Goal: Entertainment & Leisure: Consume media (video, audio)

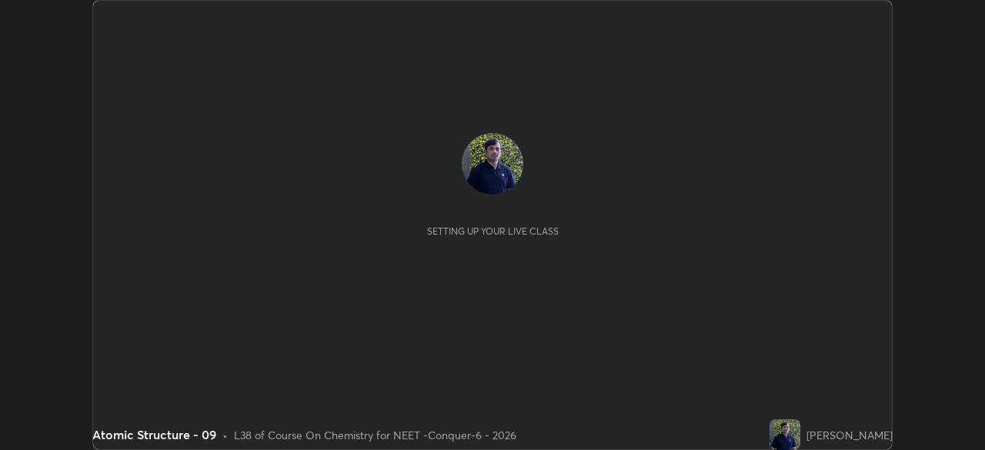
scroll to position [450, 984]
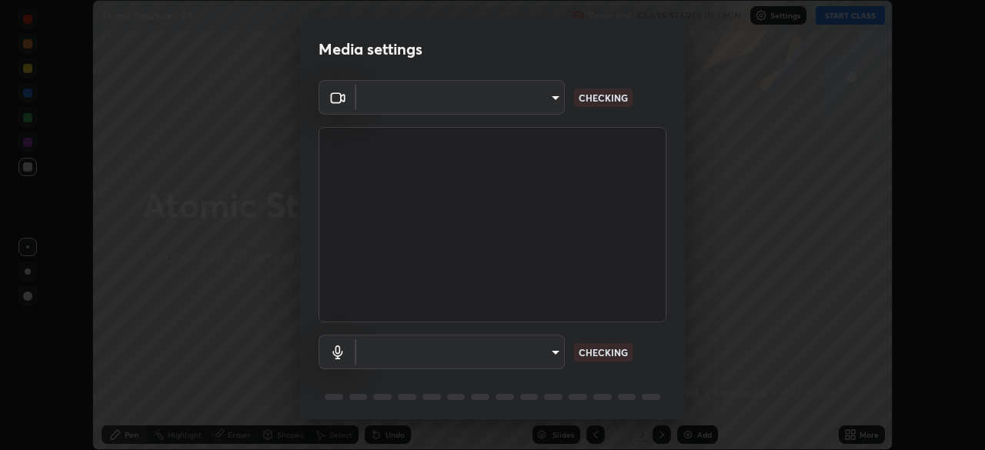
click at [537, 105] on body "Erase all Atomic Structure - 09 Recording CLASS STARTS IN 1 MIN Settings START …" at bounding box center [492, 225] width 985 height 450
click at [533, 105] on div at bounding box center [492, 225] width 985 height 450
type input "ad23c5e1eec40c929e15baf649206283bee037f2ec2e6fc856d192bb2adaae55"
type input "aa0a7725628aa2d3746a5367ccdd85ae91ee4f6343f860b78150420f01eb6845"
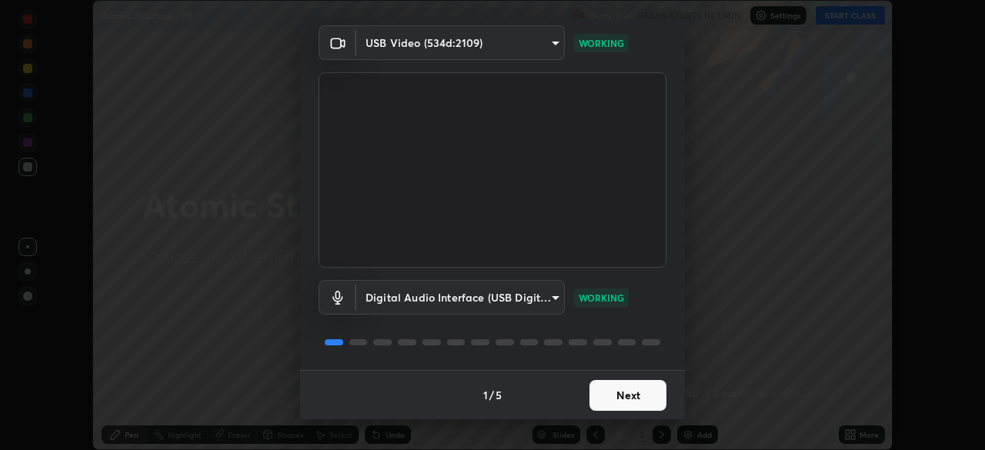
click at [619, 389] on button "Next" at bounding box center [627, 395] width 77 height 31
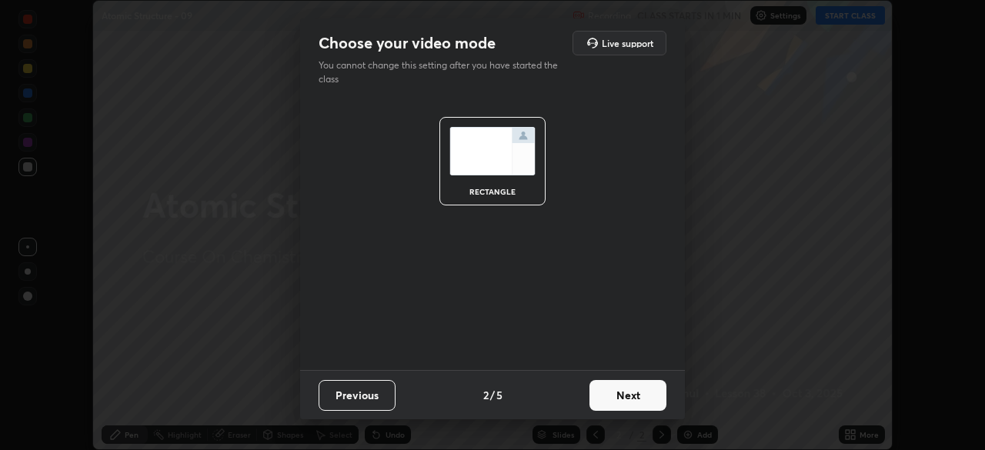
scroll to position [0, 0]
click at [627, 392] on button "Next" at bounding box center [627, 395] width 77 height 31
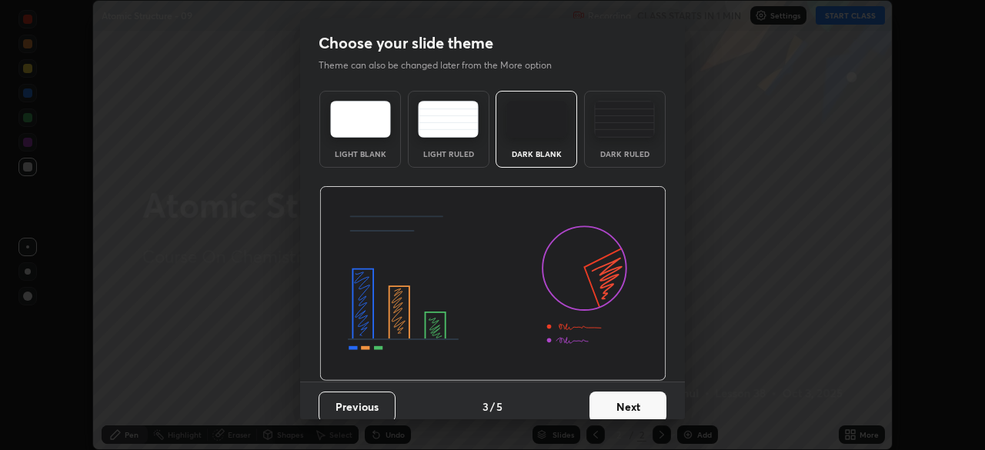
click at [639, 396] on button "Next" at bounding box center [627, 407] width 77 height 31
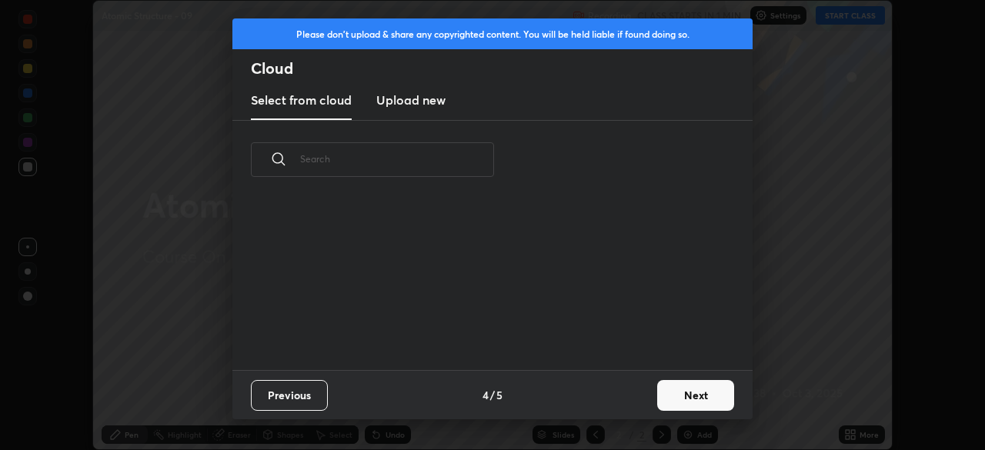
click at [660, 396] on button "Next" at bounding box center [695, 395] width 77 height 31
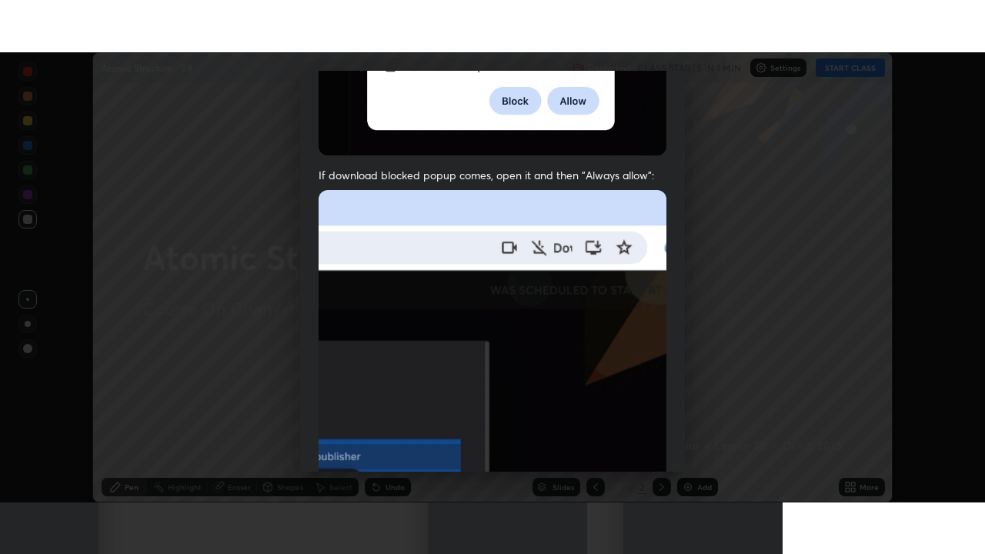
scroll to position [369, 0]
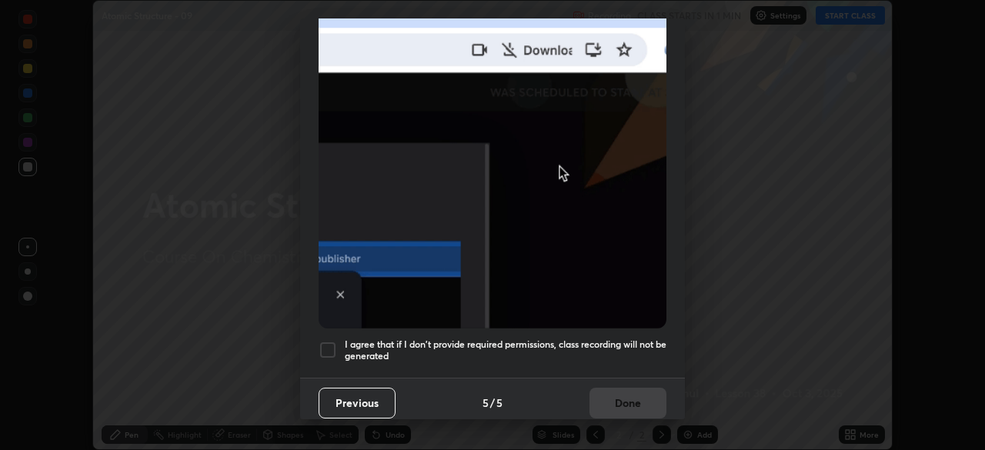
click at [339, 341] on div "I agree that if I don't provide required permissions, class recording will not …" at bounding box center [493, 350] width 348 height 18
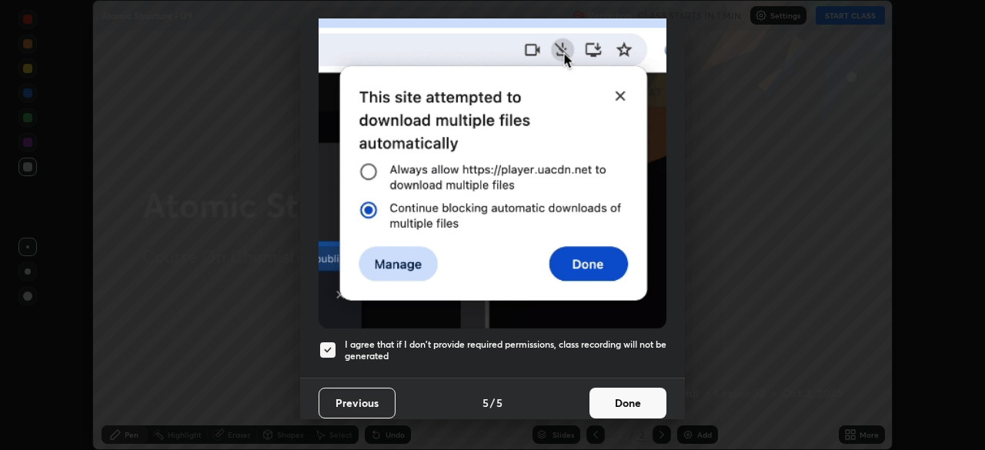
click at [621, 390] on button "Done" at bounding box center [627, 403] width 77 height 31
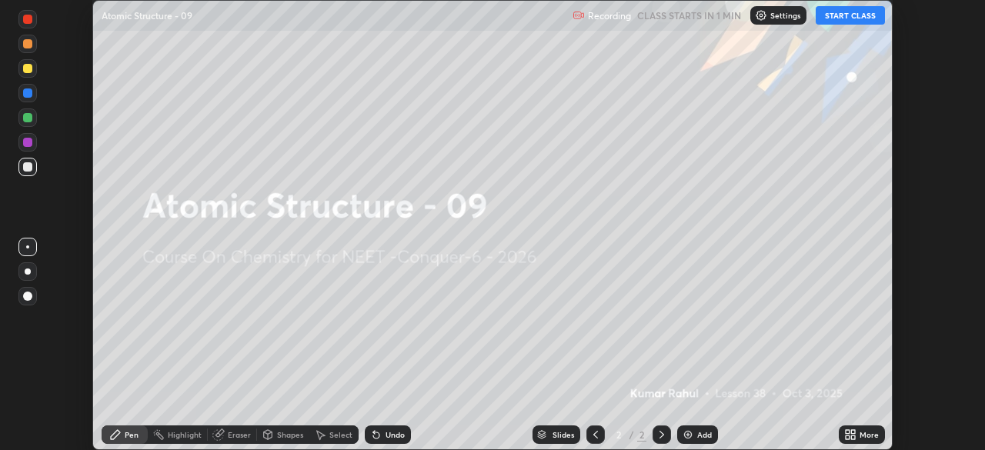
click at [856, 433] on div "More" at bounding box center [862, 435] width 46 height 18
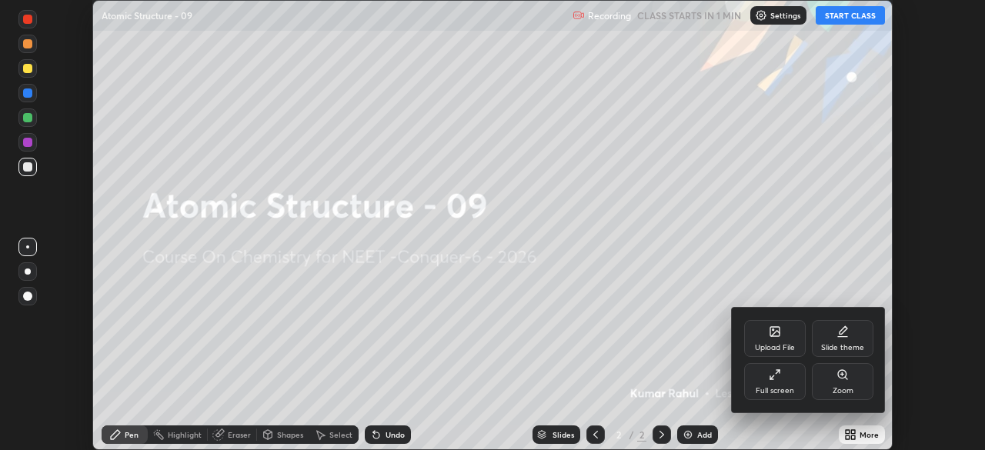
click at [776, 389] on div "Full screen" at bounding box center [775, 391] width 38 height 8
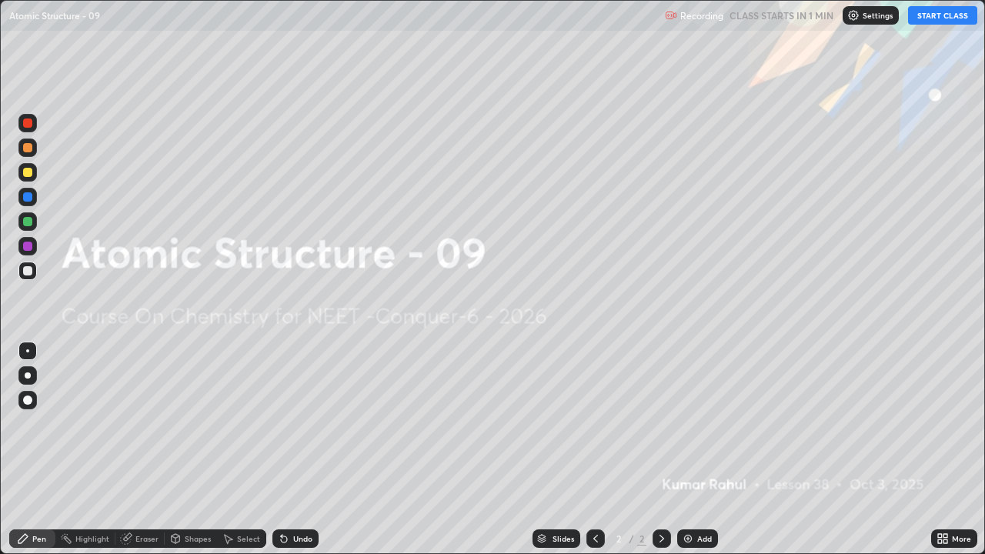
scroll to position [554, 985]
click at [857, 15] on img at bounding box center [853, 15] width 12 height 12
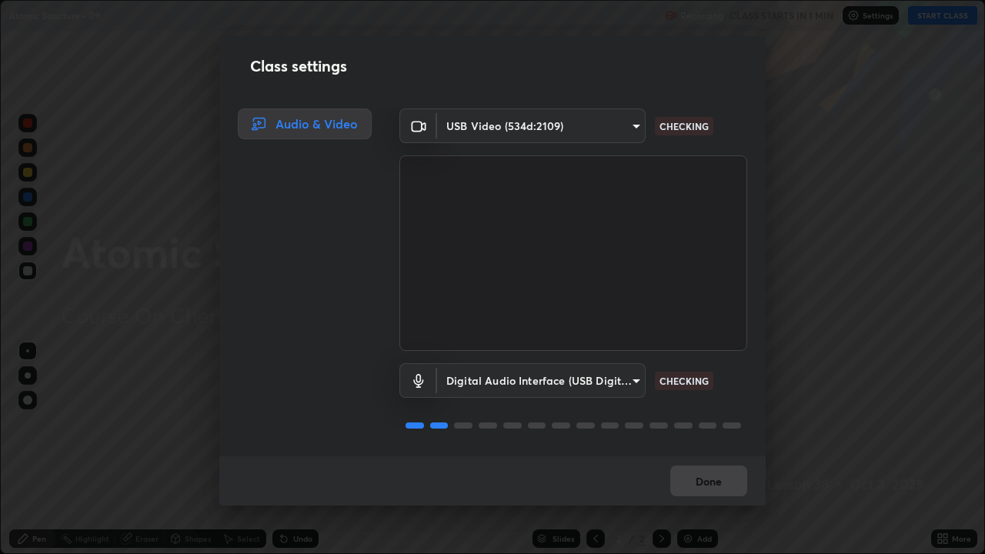
scroll to position [2, 0]
click at [707, 449] on button "Done" at bounding box center [708, 481] width 77 height 31
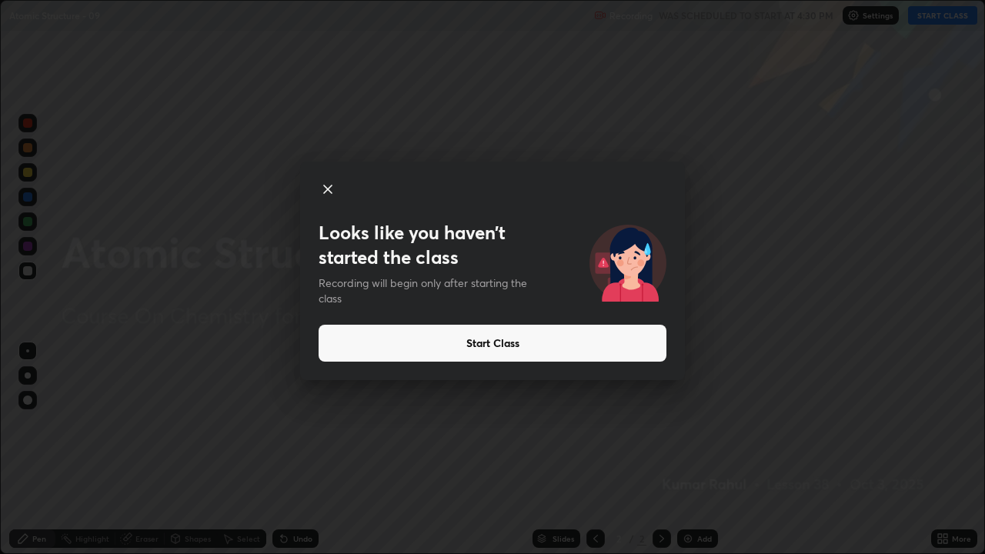
click at [542, 338] on button "Start Class" at bounding box center [493, 343] width 348 height 37
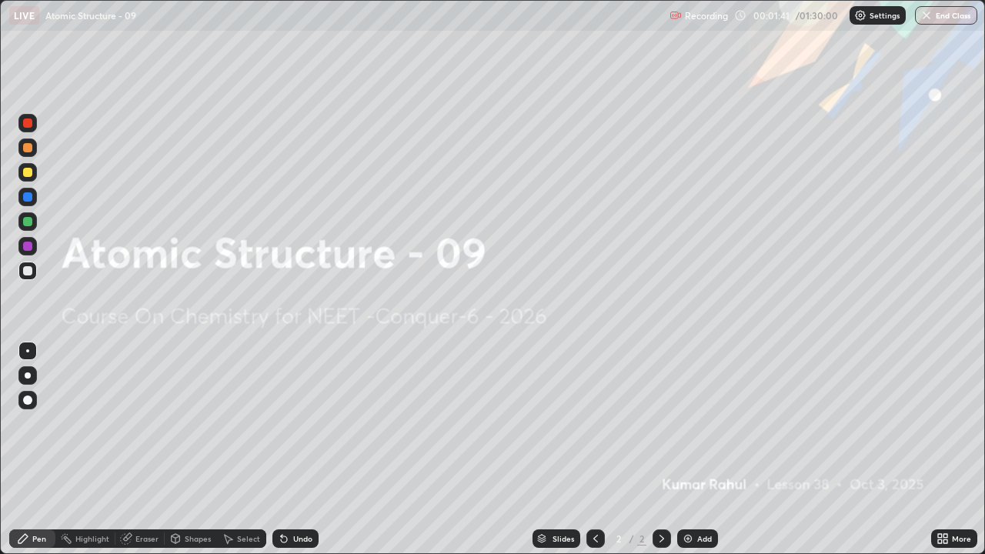
click at [700, 449] on div "Add" at bounding box center [704, 539] width 15 height 8
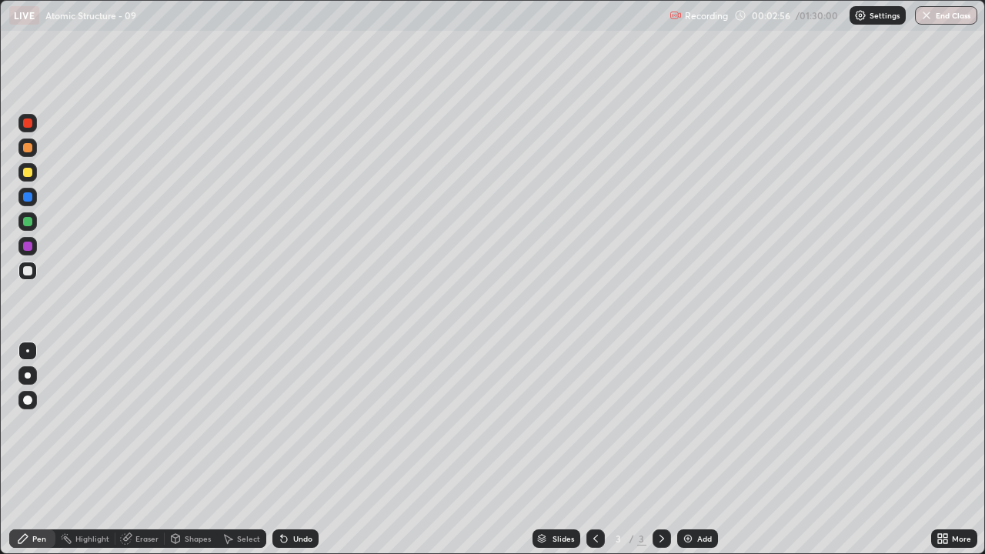
click at [29, 375] on div at bounding box center [28, 375] width 6 height 6
click at [696, 449] on div "Add" at bounding box center [697, 538] width 41 height 18
click at [660, 449] on icon at bounding box center [662, 538] width 12 height 12
click at [703, 449] on div "Add" at bounding box center [704, 539] width 15 height 8
click at [660, 449] on icon at bounding box center [662, 538] width 12 height 12
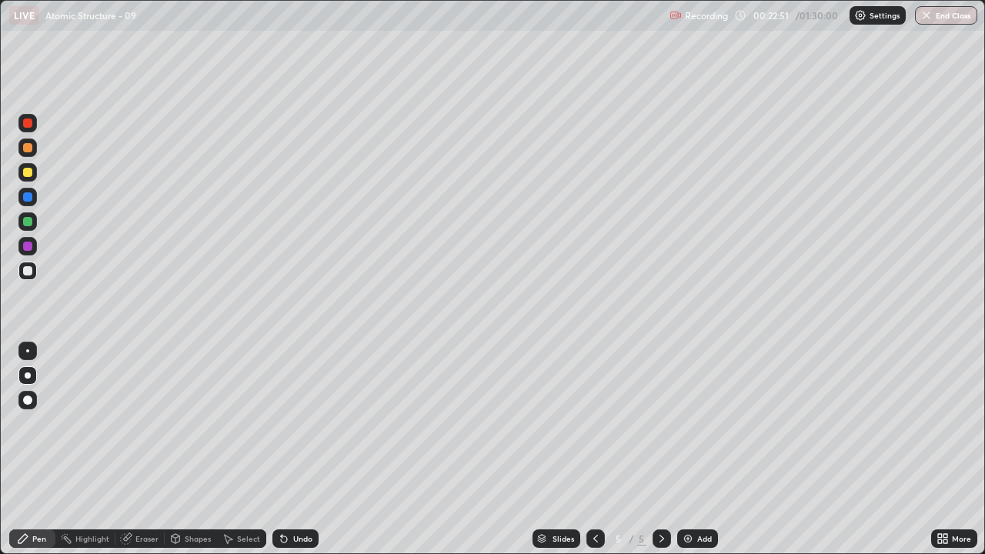
click at [693, 449] on div "Add" at bounding box center [697, 538] width 41 height 18
click at [663, 449] on icon at bounding box center [662, 538] width 12 height 12
click at [694, 449] on div "Add" at bounding box center [697, 538] width 41 height 18
click at [148, 449] on div "Eraser" at bounding box center [146, 539] width 23 height 8
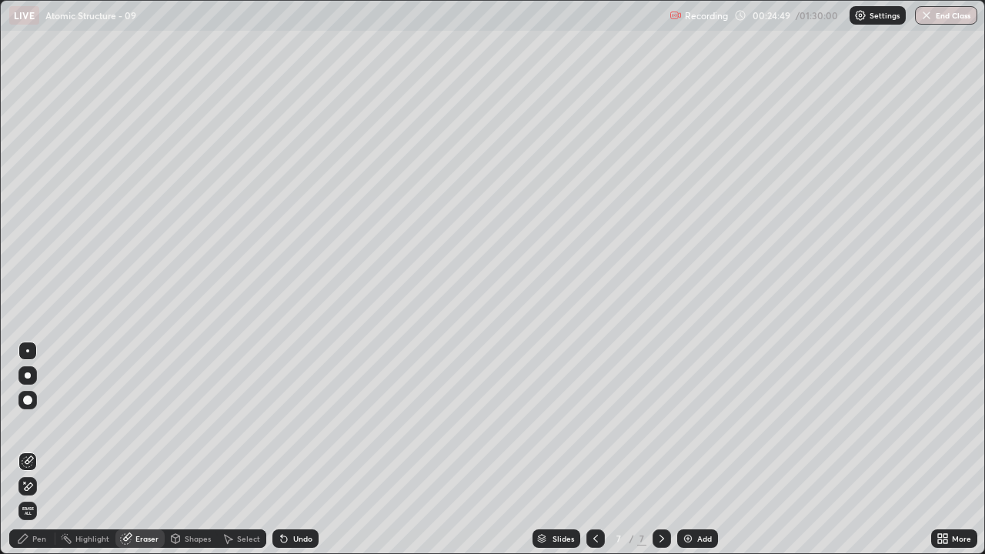
click at [42, 449] on div "Pen" at bounding box center [39, 539] width 14 height 8
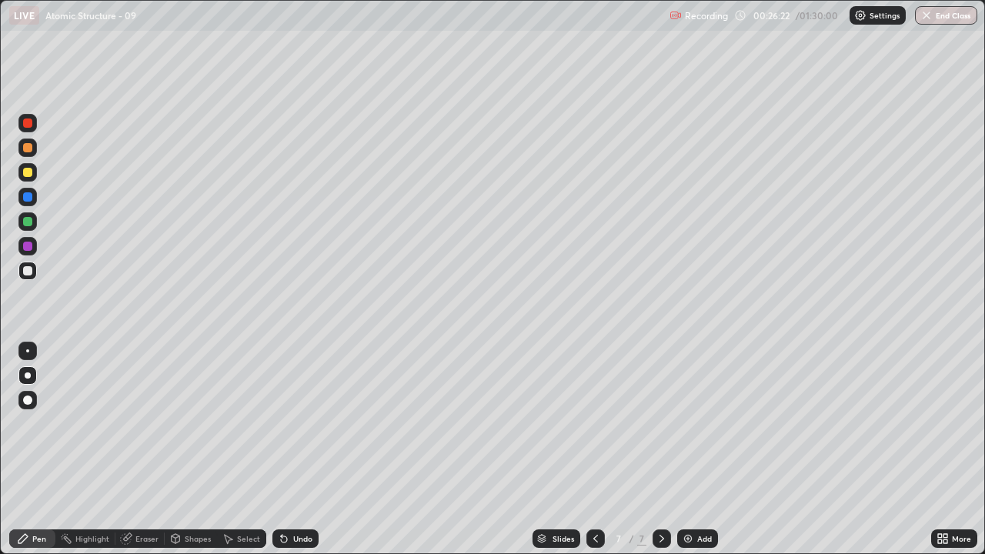
click at [660, 449] on icon at bounding box center [661, 539] width 5 height 8
click at [699, 449] on div "Add" at bounding box center [704, 539] width 15 height 8
click at [658, 449] on icon at bounding box center [662, 538] width 12 height 12
click at [694, 449] on div "Add" at bounding box center [697, 538] width 41 height 18
click at [29, 270] on div at bounding box center [27, 270] width 9 height 9
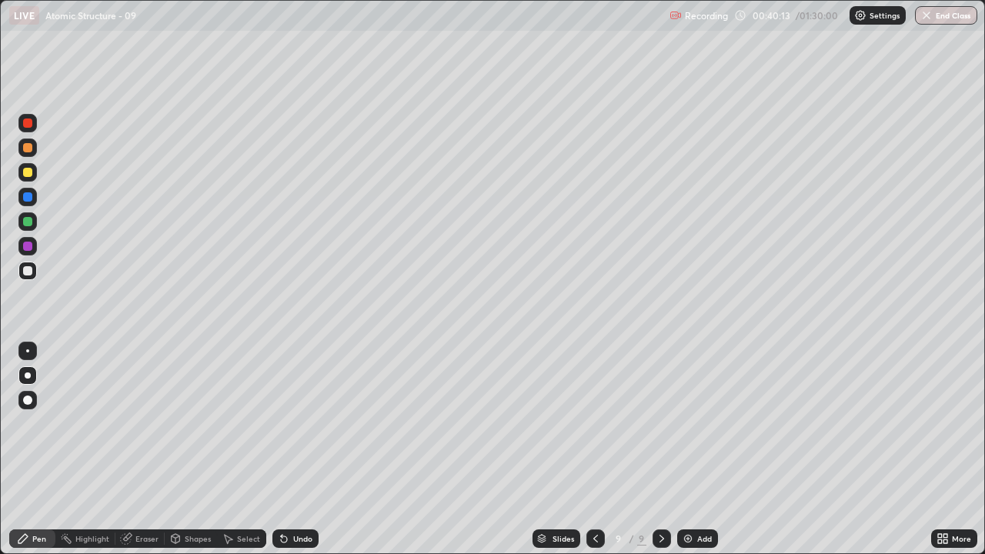
click at [660, 449] on icon at bounding box center [662, 538] width 12 height 12
click at [697, 449] on div "Add" at bounding box center [704, 539] width 15 height 8
click at [659, 449] on icon at bounding box center [661, 539] width 5 height 8
click at [694, 449] on div "Add" at bounding box center [697, 538] width 41 height 18
click at [589, 449] on div at bounding box center [595, 538] width 18 height 18
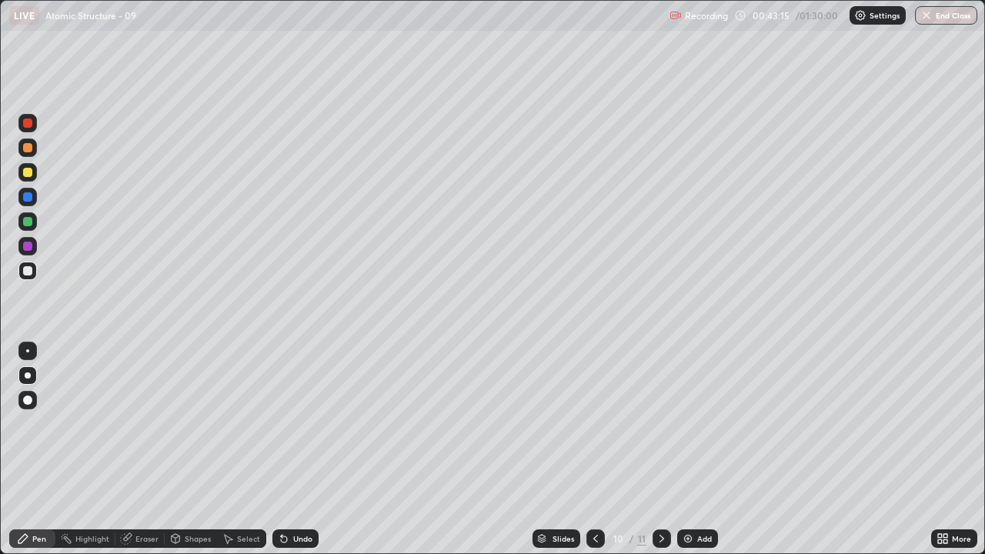
click at [660, 449] on icon at bounding box center [662, 538] width 12 height 12
click at [140, 449] on div "Eraser" at bounding box center [146, 539] width 23 height 8
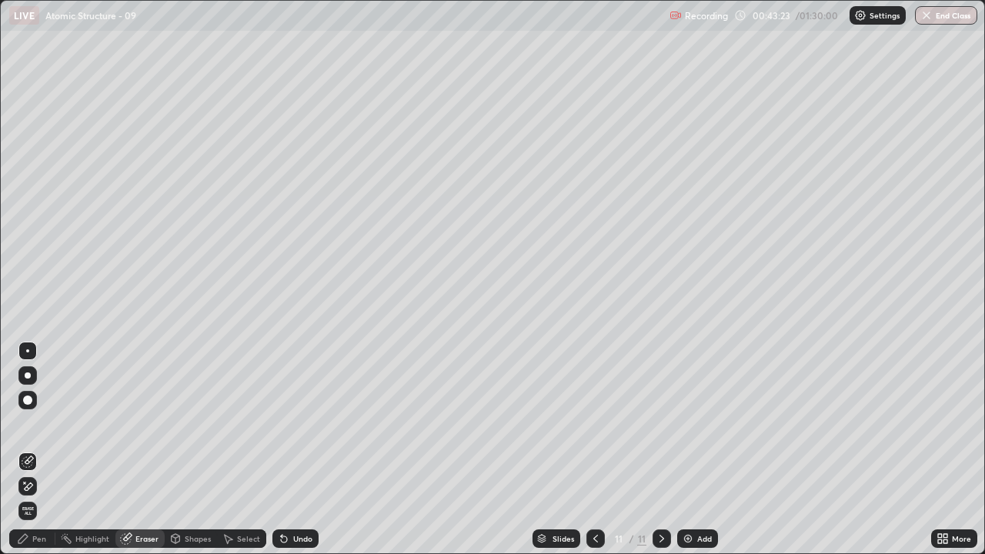
click at [41, 449] on div "Pen" at bounding box center [32, 538] width 46 height 18
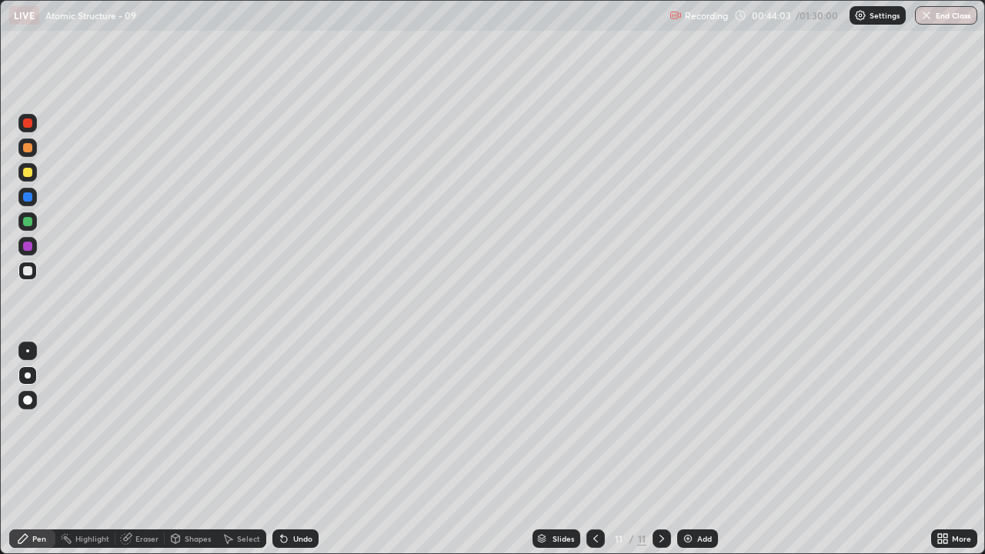
click at [594, 449] on icon at bounding box center [595, 538] width 12 height 12
click at [660, 449] on icon at bounding box center [662, 538] width 12 height 12
click at [141, 449] on div "Eraser" at bounding box center [146, 539] width 23 height 8
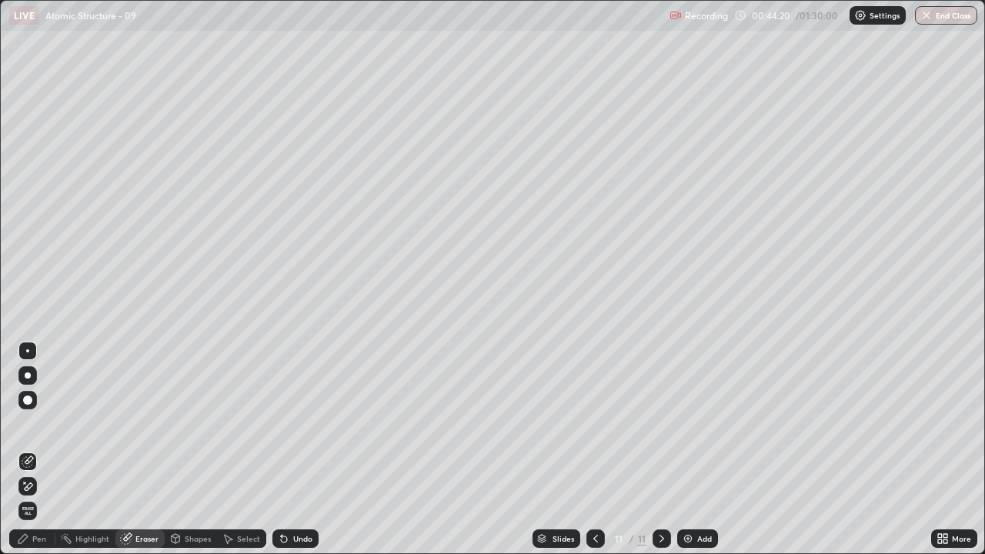
click at [41, 449] on div "Pen" at bounding box center [39, 539] width 14 height 8
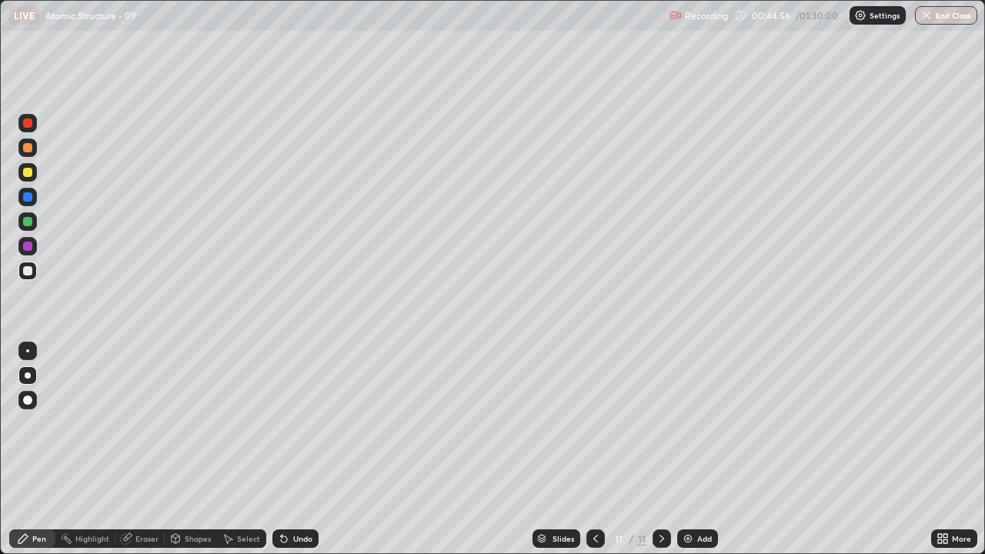
click at [592, 449] on icon at bounding box center [595, 538] width 12 height 12
click at [594, 449] on icon at bounding box center [595, 538] width 12 height 12
click at [656, 449] on icon at bounding box center [662, 538] width 12 height 12
click at [660, 449] on icon at bounding box center [662, 538] width 12 height 12
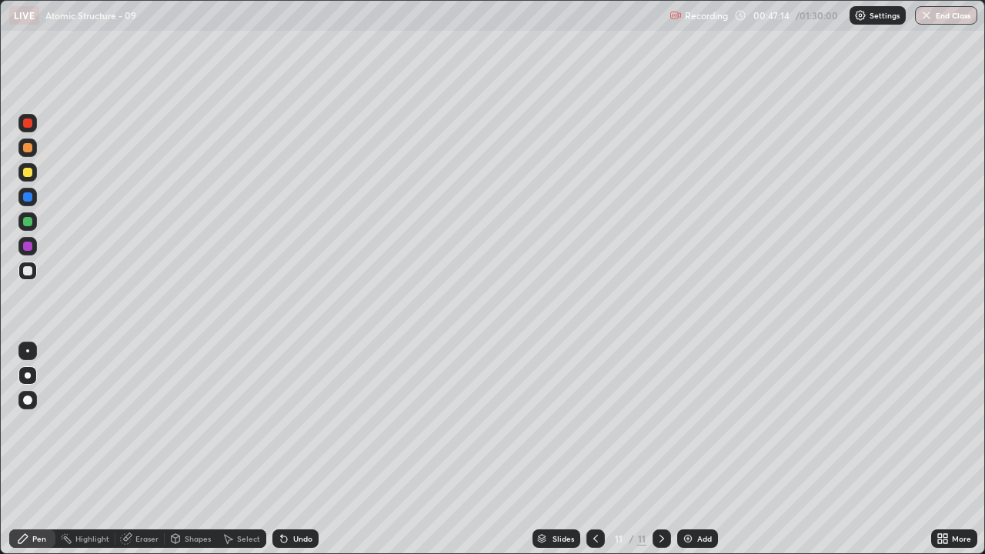
click at [697, 449] on div "Add" at bounding box center [704, 539] width 15 height 8
click at [660, 449] on icon at bounding box center [662, 538] width 12 height 12
click at [699, 449] on div "Add" at bounding box center [704, 539] width 15 height 8
click at [149, 449] on div "Eraser" at bounding box center [146, 539] width 23 height 8
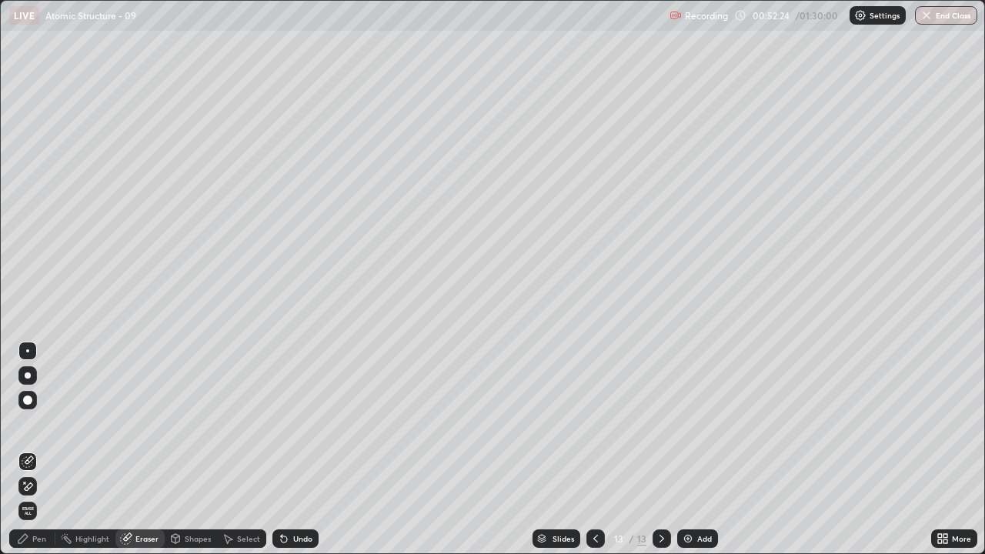
click at [38, 449] on div "Pen" at bounding box center [39, 539] width 14 height 8
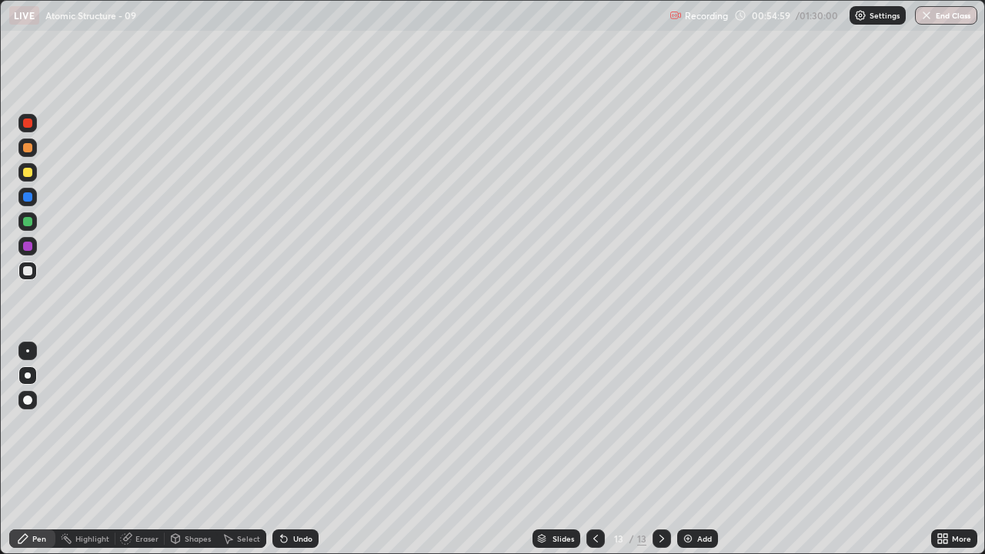
click at [601, 449] on div at bounding box center [595, 538] width 18 height 18
click at [594, 449] on icon at bounding box center [595, 538] width 12 height 12
click at [596, 449] on icon at bounding box center [595, 538] width 12 height 12
click at [594, 449] on icon at bounding box center [595, 538] width 12 height 12
click at [660, 449] on icon at bounding box center [662, 538] width 12 height 12
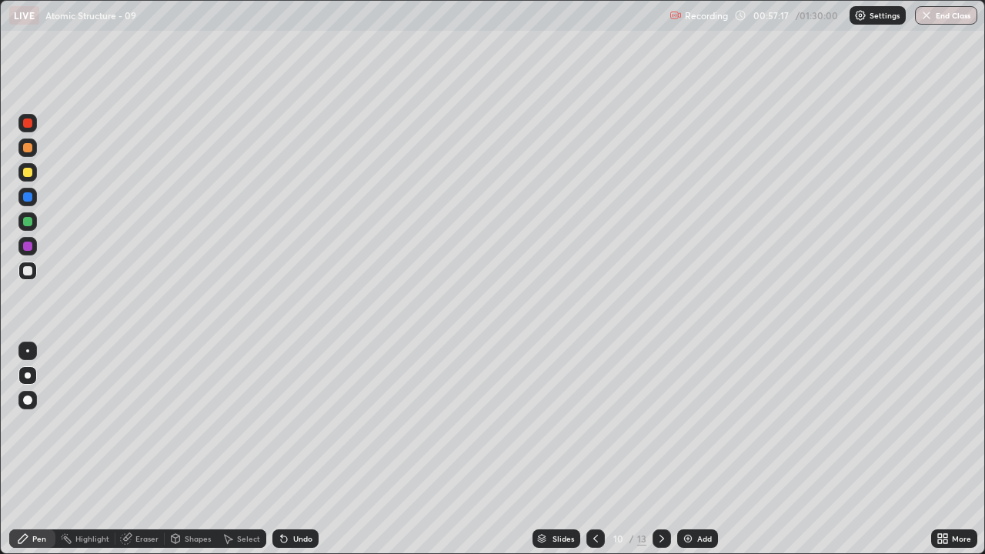
click at [660, 449] on icon at bounding box center [662, 538] width 12 height 12
click at [669, 449] on div at bounding box center [662, 538] width 18 height 18
click at [660, 449] on icon at bounding box center [662, 538] width 12 height 12
click at [707, 449] on div "Add" at bounding box center [704, 539] width 15 height 8
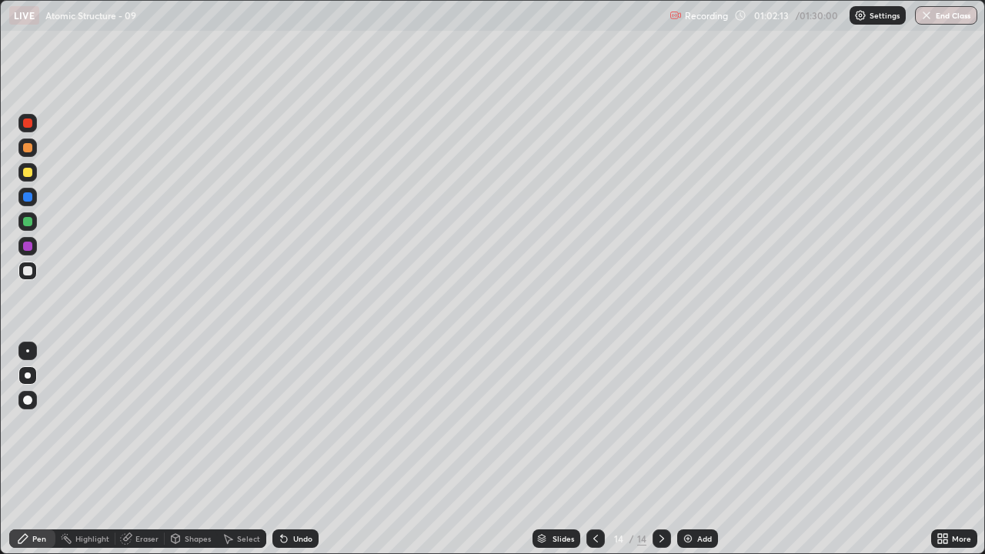
click at [28, 222] on div at bounding box center [27, 221] width 9 height 9
click at [27, 272] on div at bounding box center [27, 270] width 9 height 9
click at [152, 449] on div "Eraser" at bounding box center [146, 539] width 23 height 8
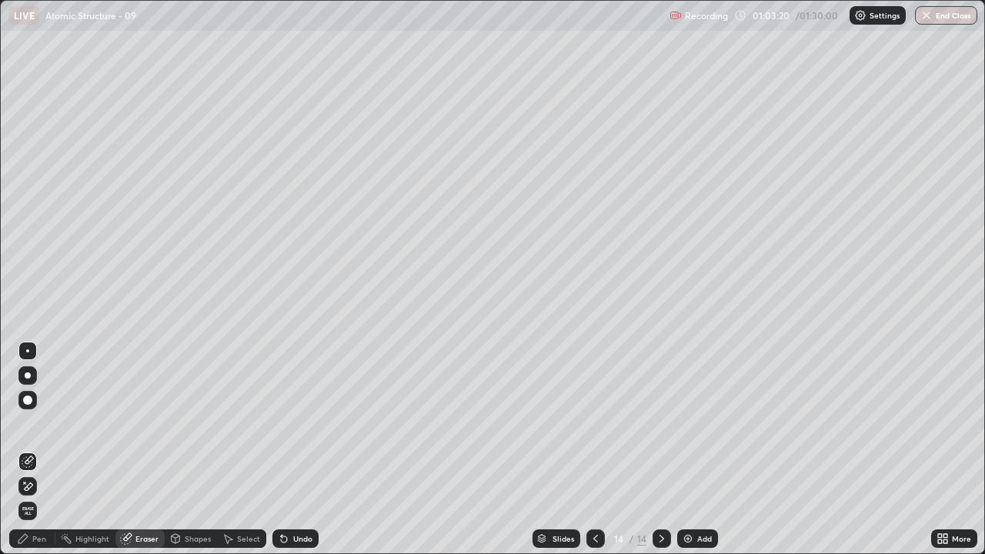
click at [42, 449] on div "Pen" at bounding box center [39, 539] width 14 height 8
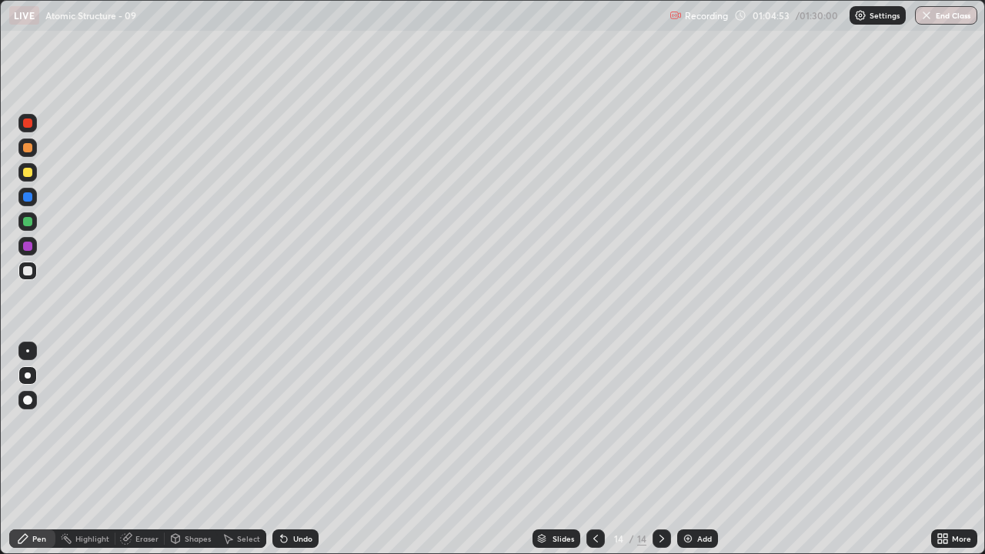
click at [660, 449] on icon at bounding box center [662, 538] width 12 height 12
click at [699, 449] on div "Add" at bounding box center [704, 539] width 15 height 8
click at [149, 449] on div "Eraser" at bounding box center [146, 539] width 23 height 8
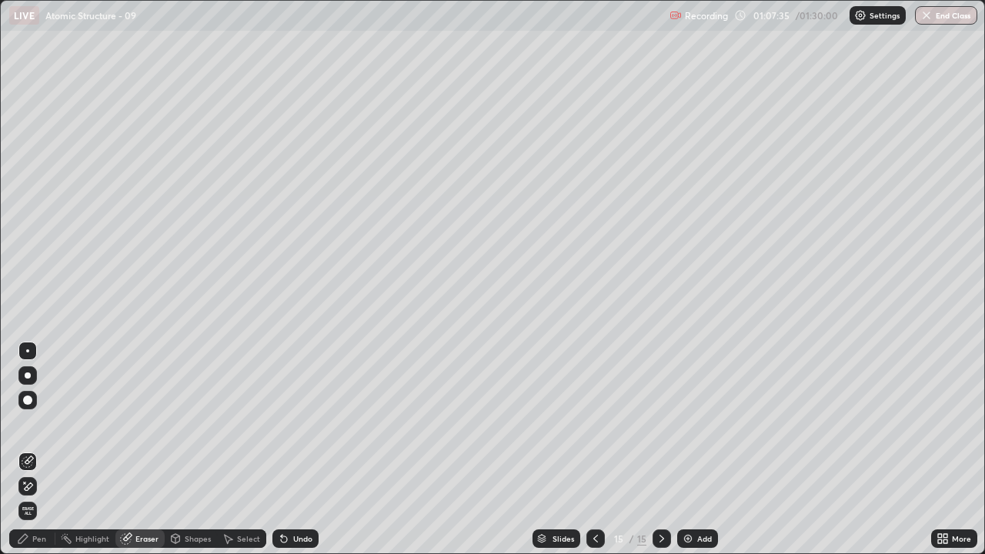
click at [39, 449] on div "Pen" at bounding box center [39, 539] width 14 height 8
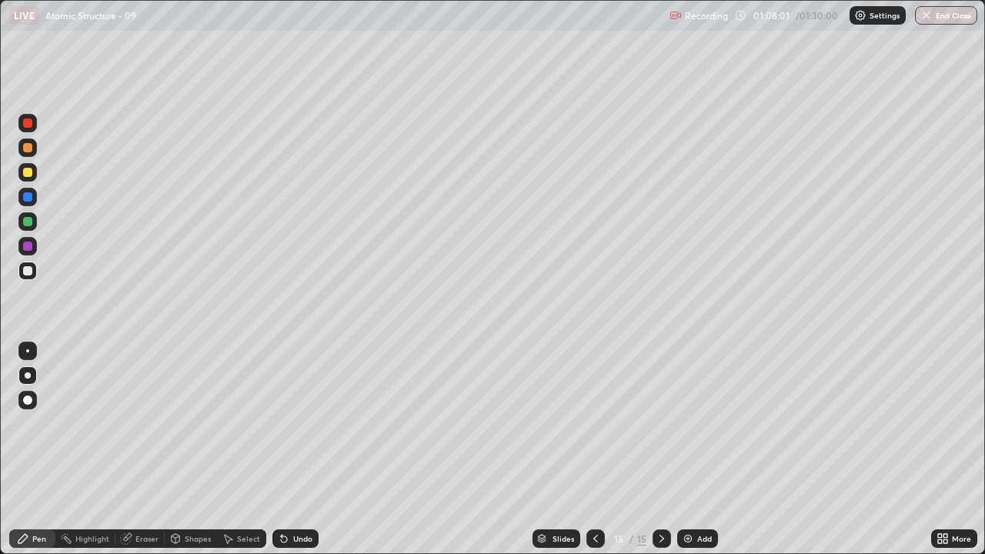
click at [659, 449] on icon at bounding box center [662, 538] width 12 height 12
click at [699, 449] on div "Add" at bounding box center [704, 539] width 15 height 8
click at [596, 449] on icon at bounding box center [595, 538] width 12 height 12
click at [660, 449] on icon at bounding box center [662, 538] width 12 height 12
click at [659, 449] on icon at bounding box center [661, 539] width 5 height 8
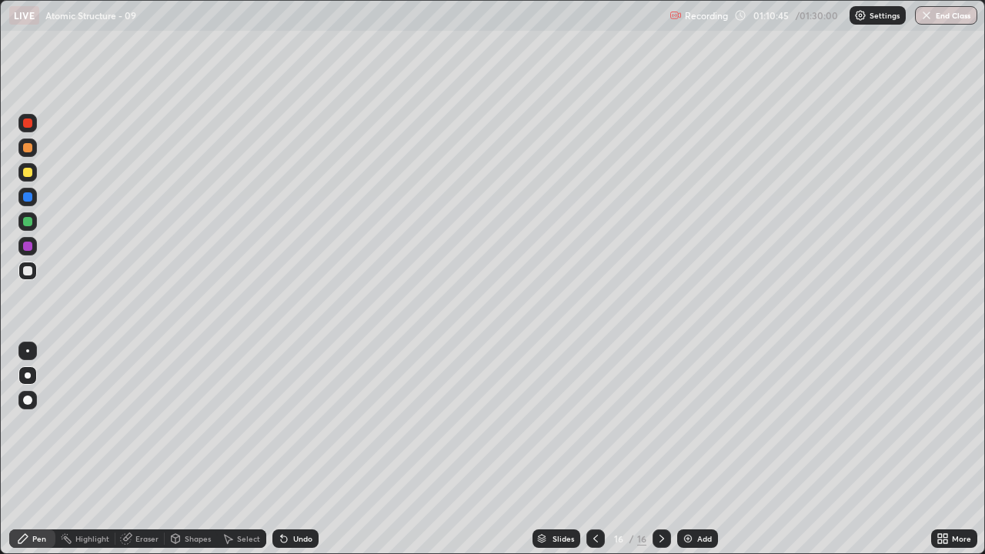
click at [700, 449] on div "Add" at bounding box center [704, 539] width 15 height 8
click at [150, 449] on div "Eraser" at bounding box center [146, 539] width 23 height 8
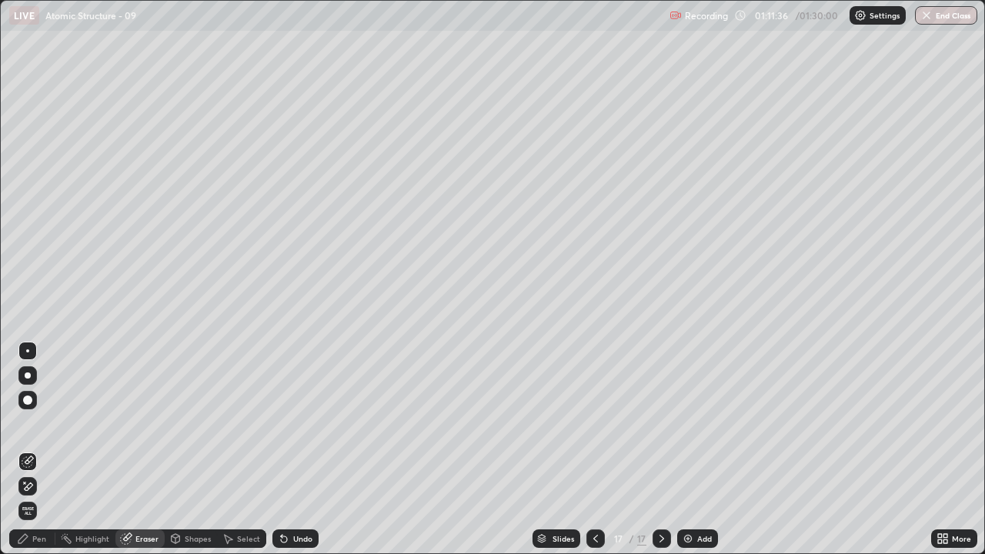
click at [45, 449] on div "Pen" at bounding box center [39, 539] width 14 height 8
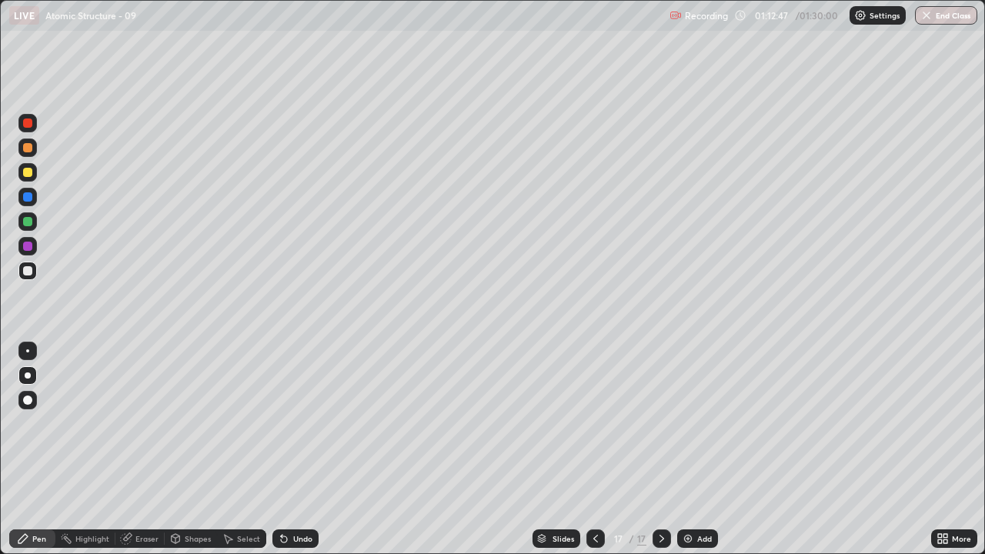
click at [153, 449] on div "Eraser" at bounding box center [139, 538] width 49 height 18
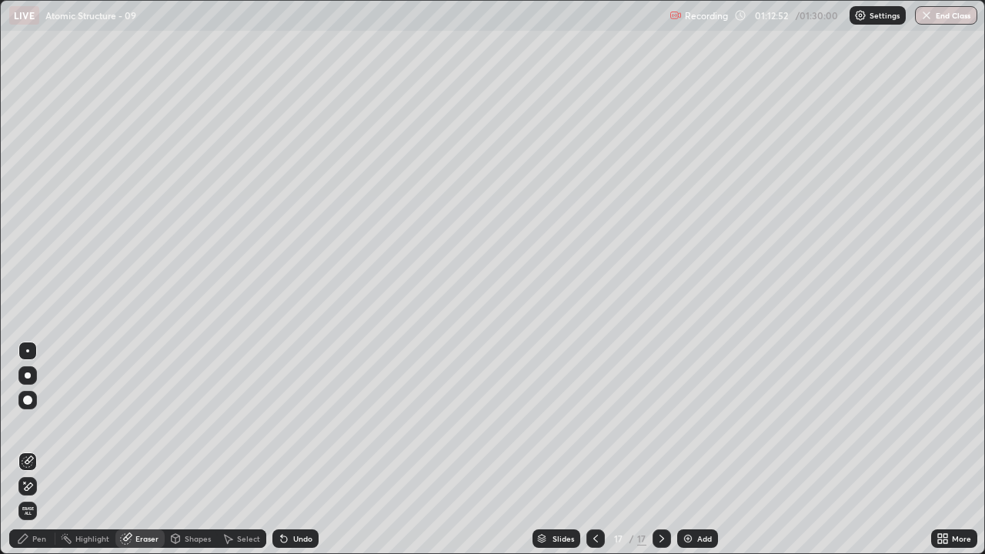
click at [43, 449] on div "Pen" at bounding box center [39, 539] width 14 height 8
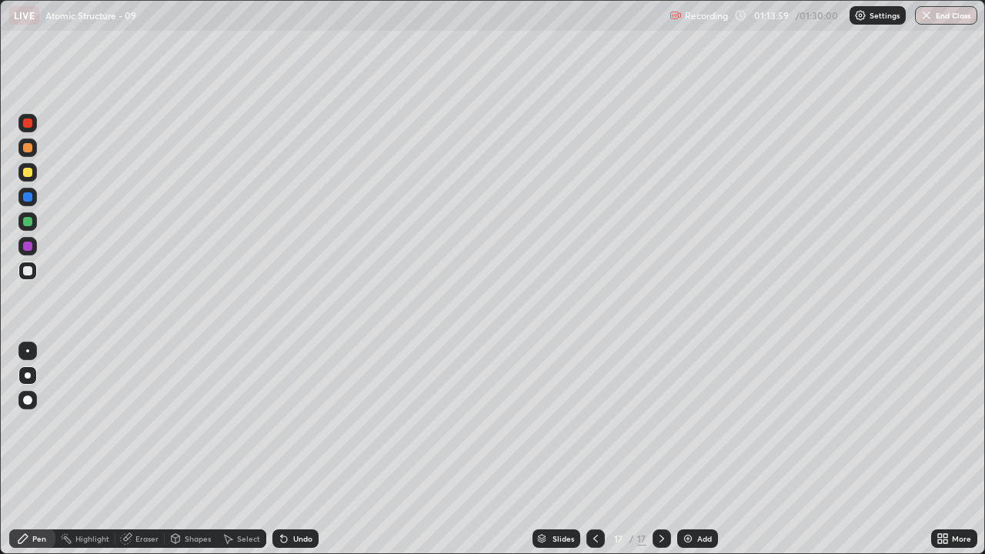
click at [660, 449] on icon at bounding box center [662, 538] width 12 height 12
click at [698, 449] on div "Add" at bounding box center [704, 539] width 15 height 8
click at [142, 449] on div "Eraser" at bounding box center [146, 539] width 23 height 8
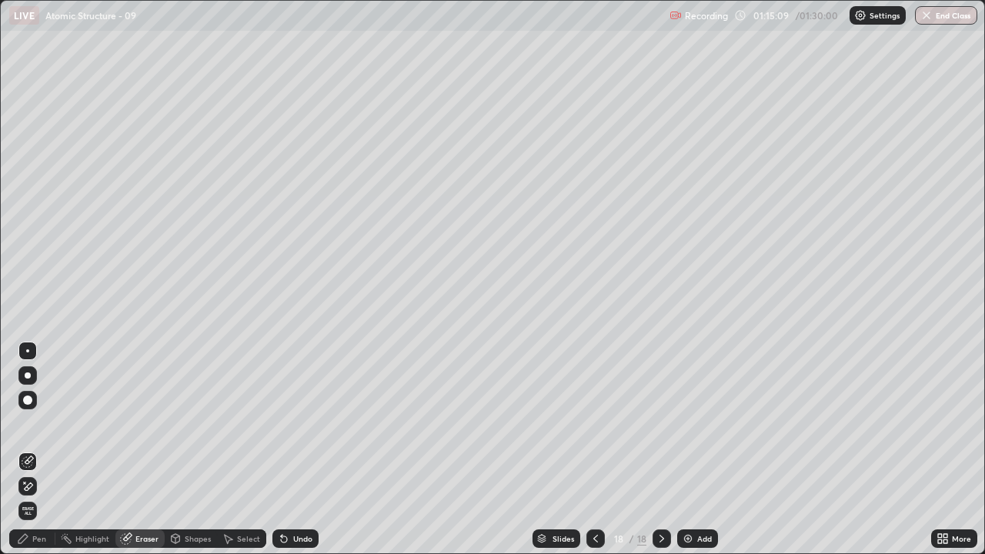
click at [44, 449] on div "Pen" at bounding box center [39, 539] width 14 height 8
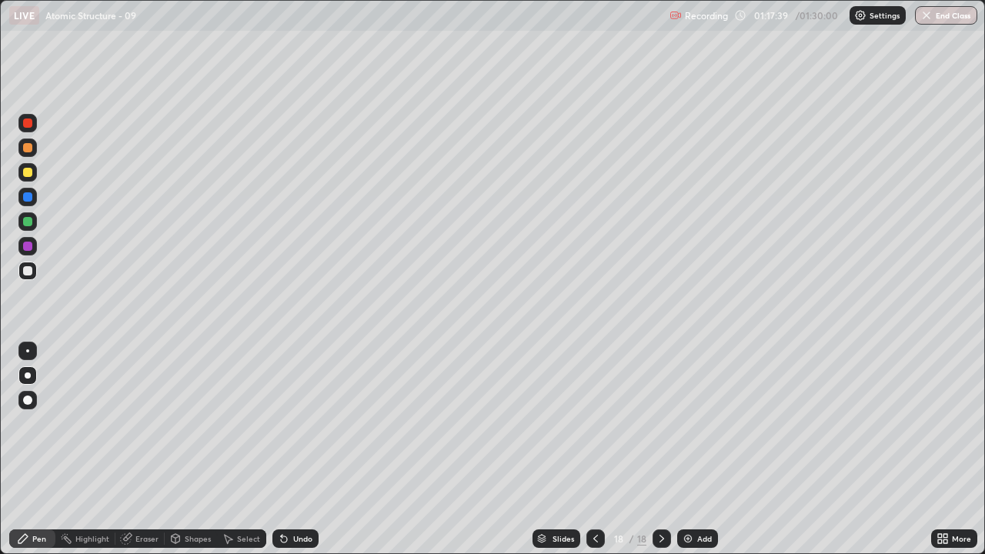
click at [661, 449] on icon at bounding box center [662, 538] width 12 height 12
click at [697, 449] on div "Add" at bounding box center [704, 539] width 15 height 8
click at [592, 449] on icon at bounding box center [595, 538] width 12 height 12
click at [587, 449] on div at bounding box center [595, 538] width 18 height 18
click at [592, 449] on icon at bounding box center [595, 538] width 12 height 12
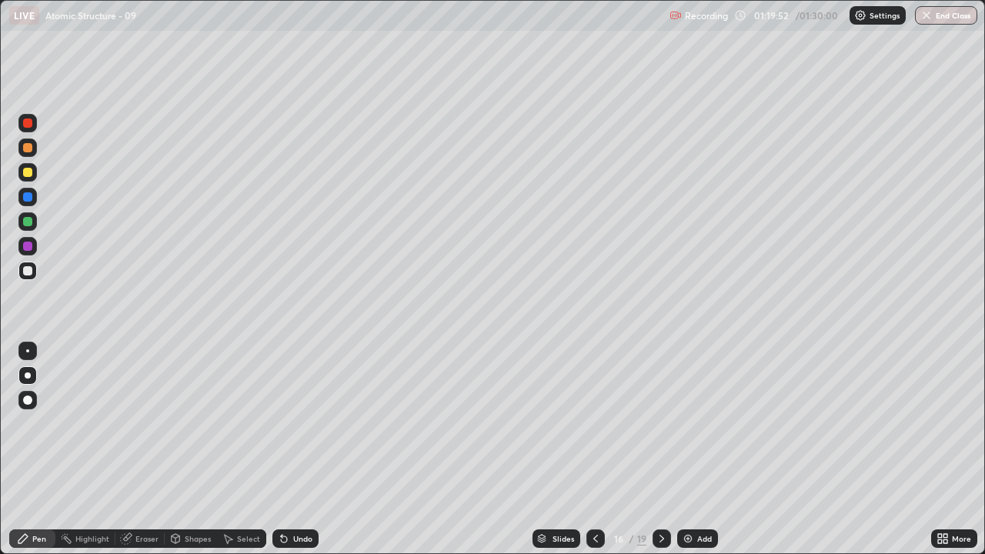
click at [594, 449] on icon at bounding box center [595, 538] width 12 height 12
click at [593, 449] on icon at bounding box center [595, 538] width 12 height 12
click at [658, 449] on icon at bounding box center [662, 538] width 12 height 12
click at [660, 449] on icon at bounding box center [662, 538] width 12 height 12
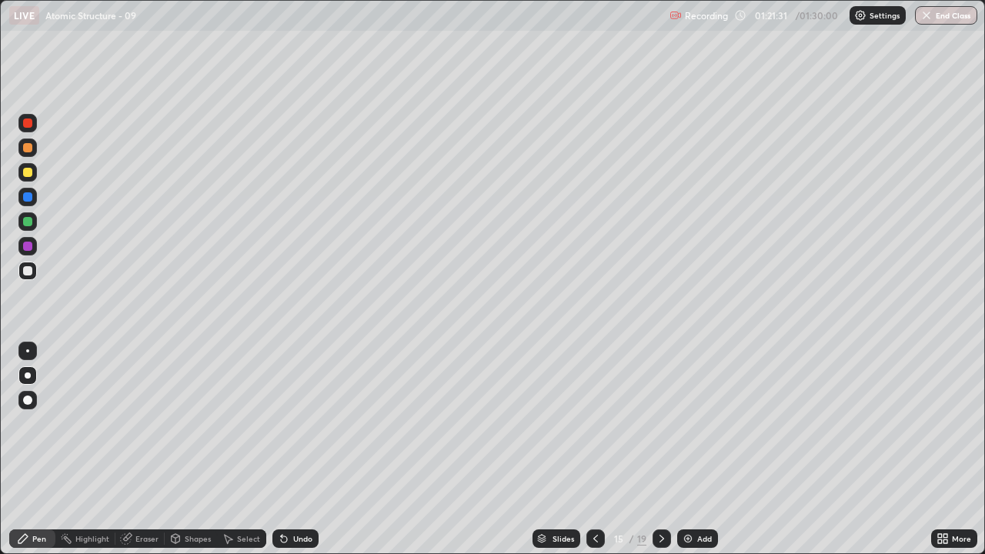
click at [595, 449] on icon at bounding box center [595, 539] width 5 height 8
click at [659, 449] on icon at bounding box center [662, 538] width 12 height 12
click at [660, 449] on icon at bounding box center [662, 538] width 12 height 12
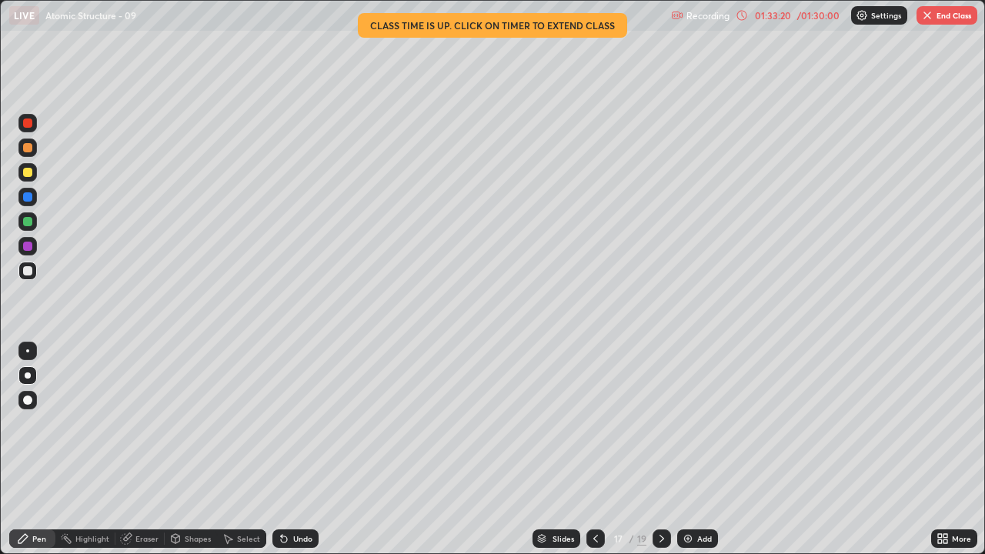
click at [928, 18] on img "button" at bounding box center [927, 15] width 12 height 12
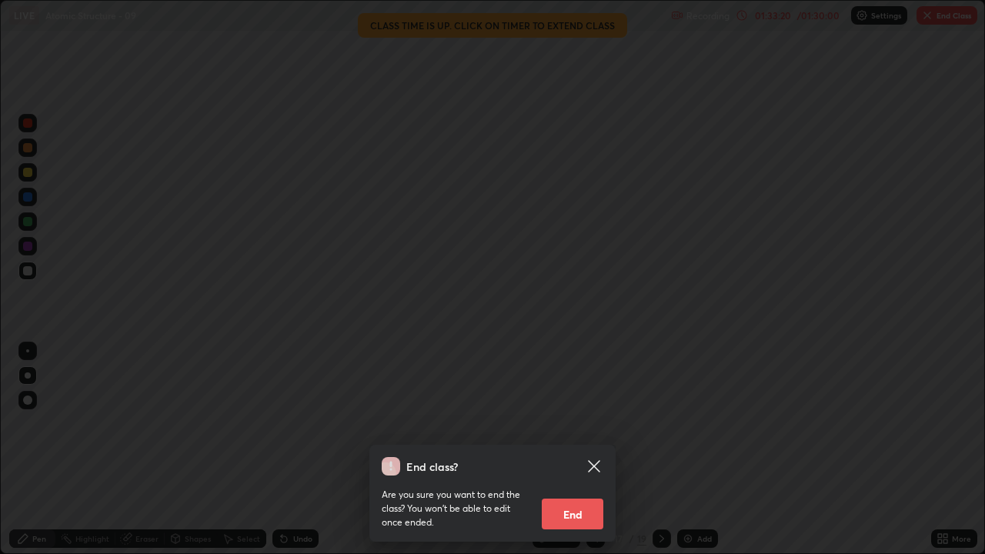
click at [581, 449] on button "End" at bounding box center [573, 514] width 62 height 31
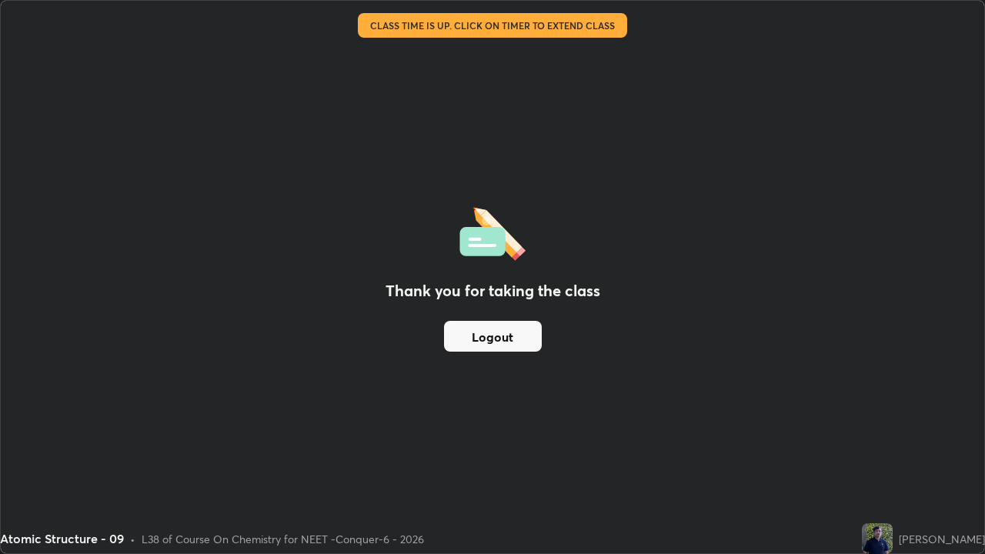
click at [513, 343] on button "Logout" at bounding box center [493, 336] width 98 height 31
